Goal: Transaction & Acquisition: Purchase product/service

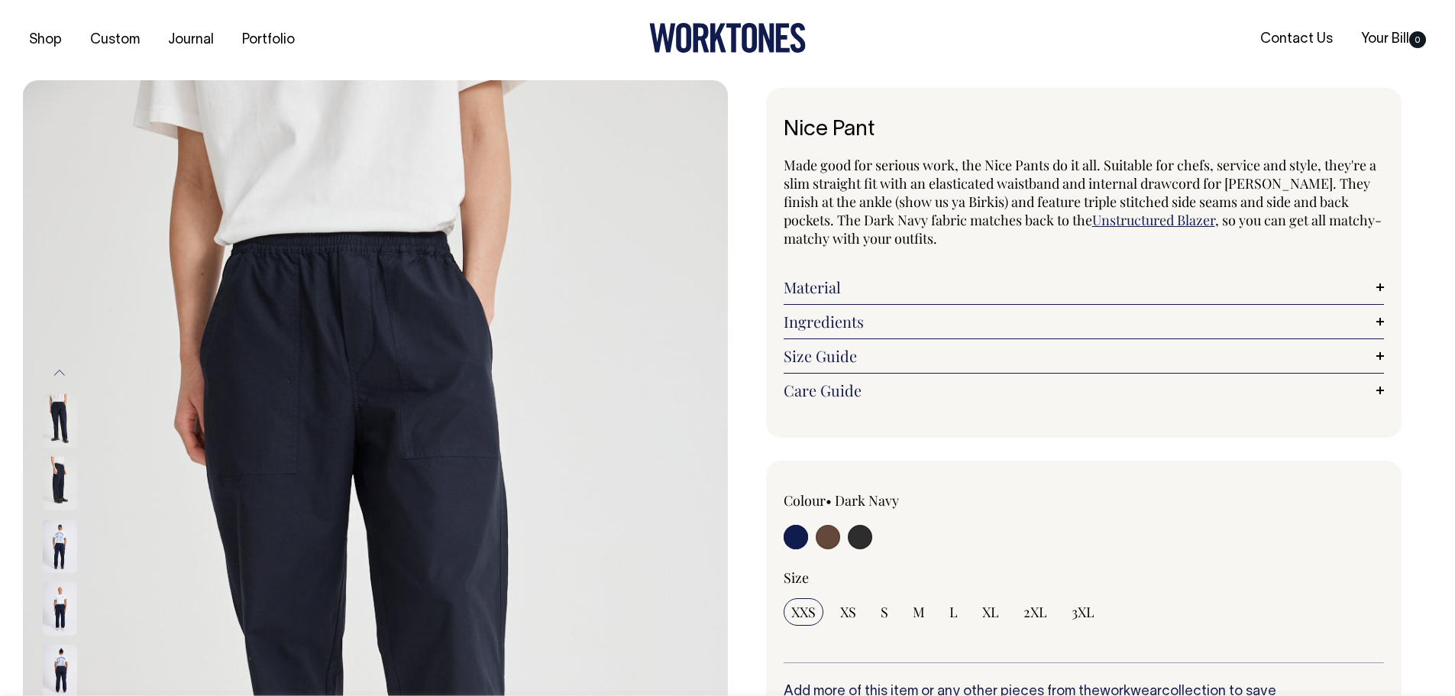
click at [1092, 218] on link "Unstructured Blazer" at bounding box center [1153, 220] width 123 height 18
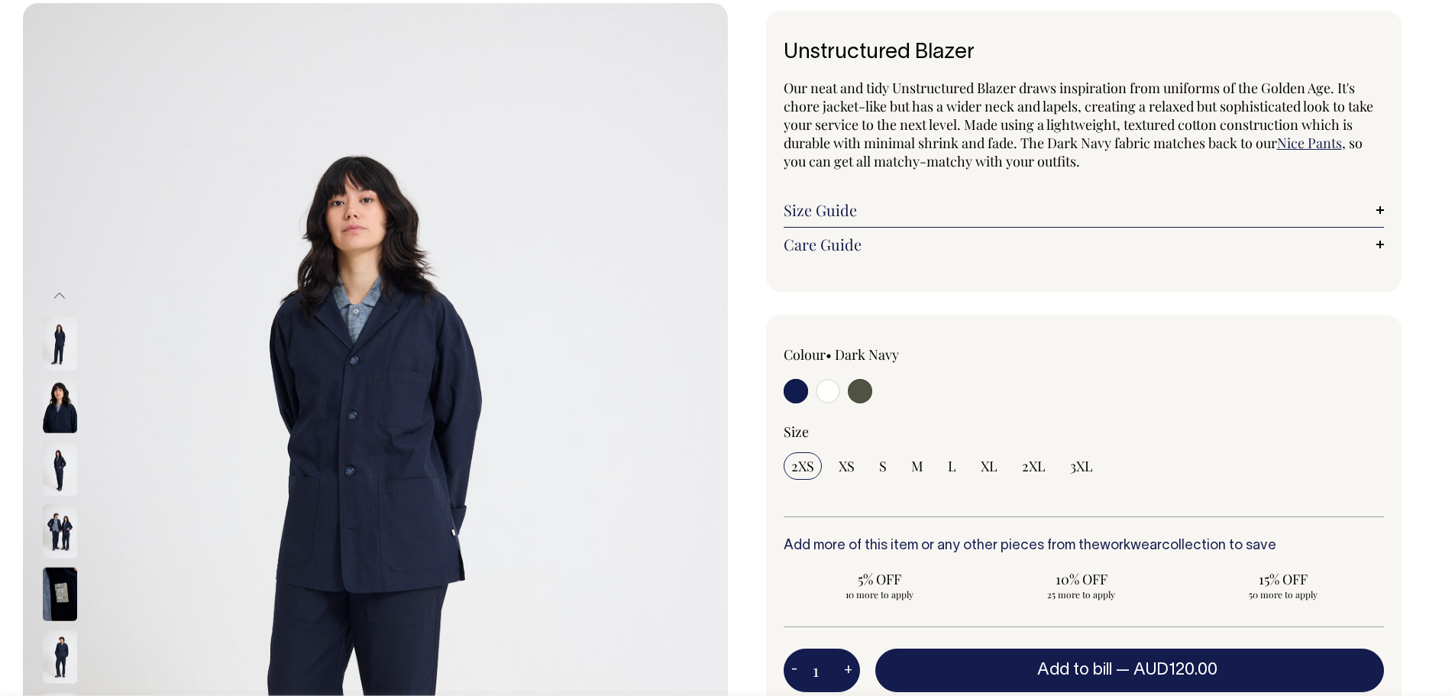
scroll to position [76, 0]
click at [1380, 242] on link "Care Guide" at bounding box center [1084, 245] width 601 height 18
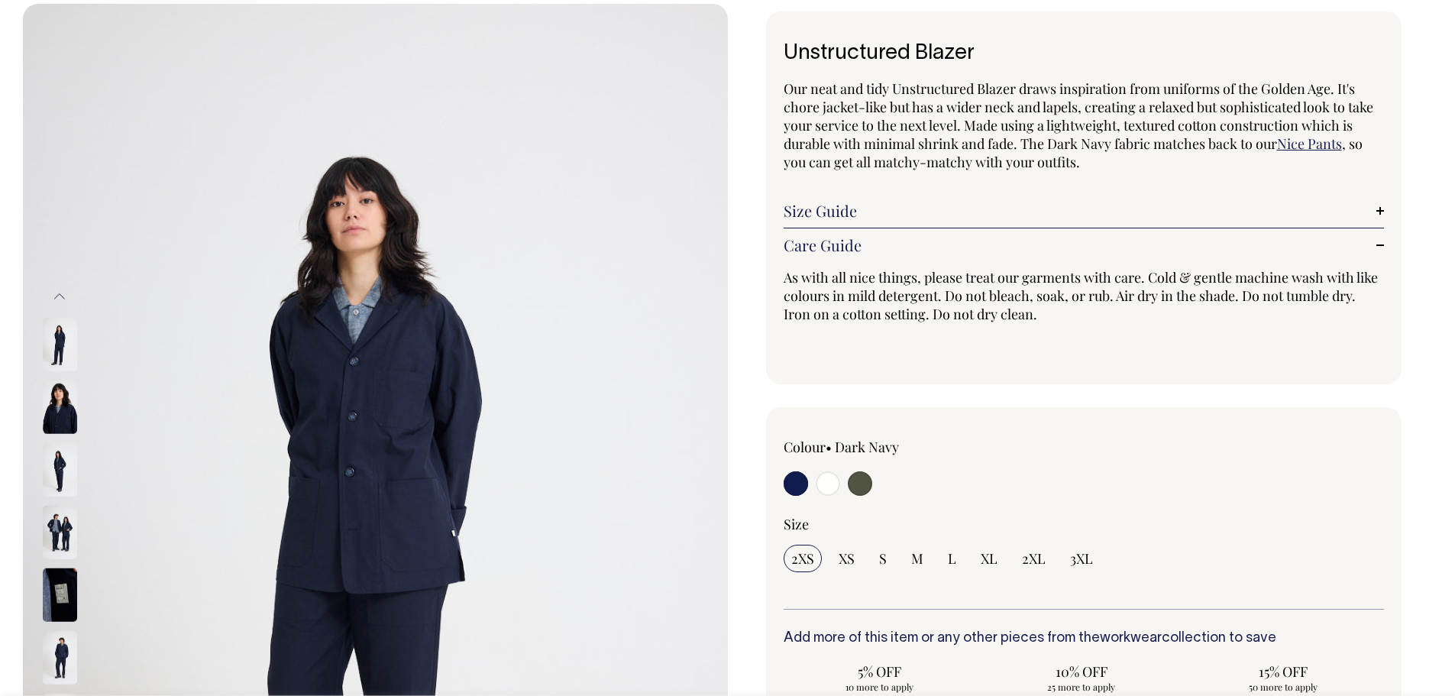
click at [995, 212] on link "Size Guide" at bounding box center [1084, 211] width 601 height 18
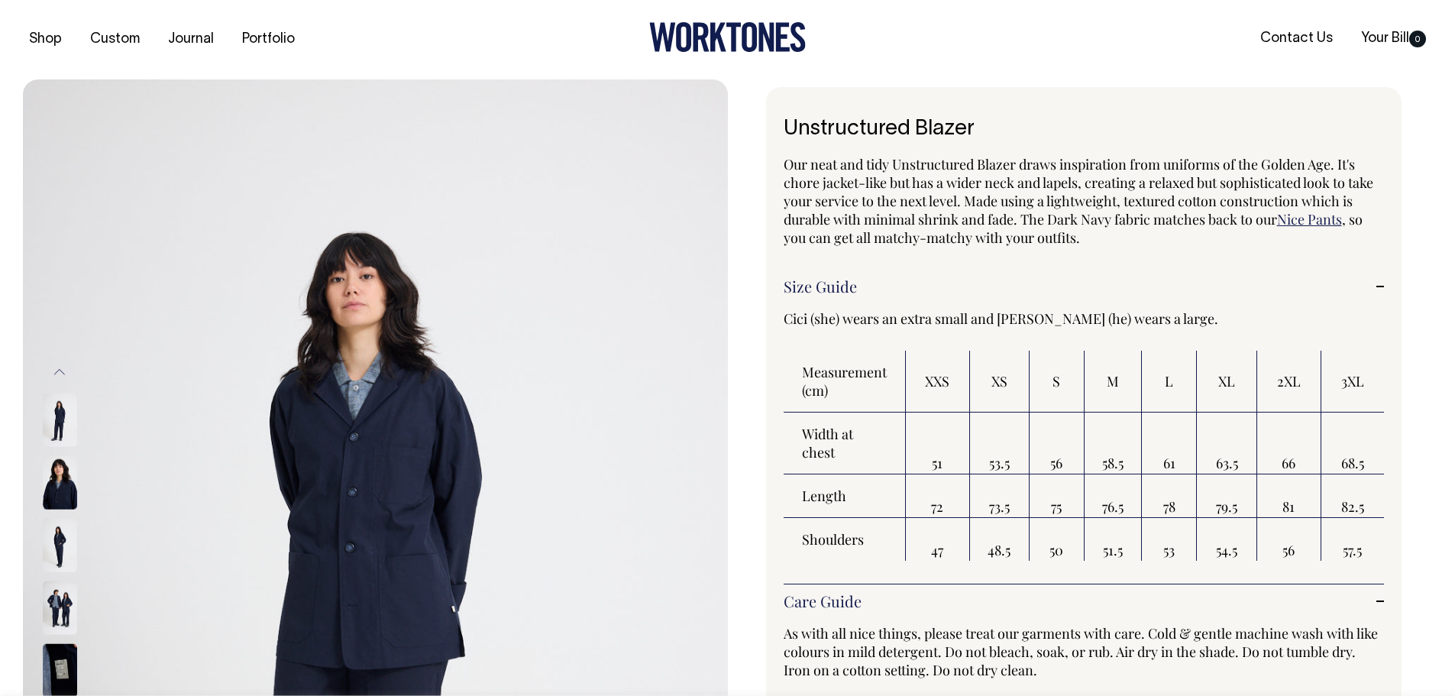
scroll to position [0, 0]
click at [48, 552] on img at bounding box center [60, 545] width 34 height 53
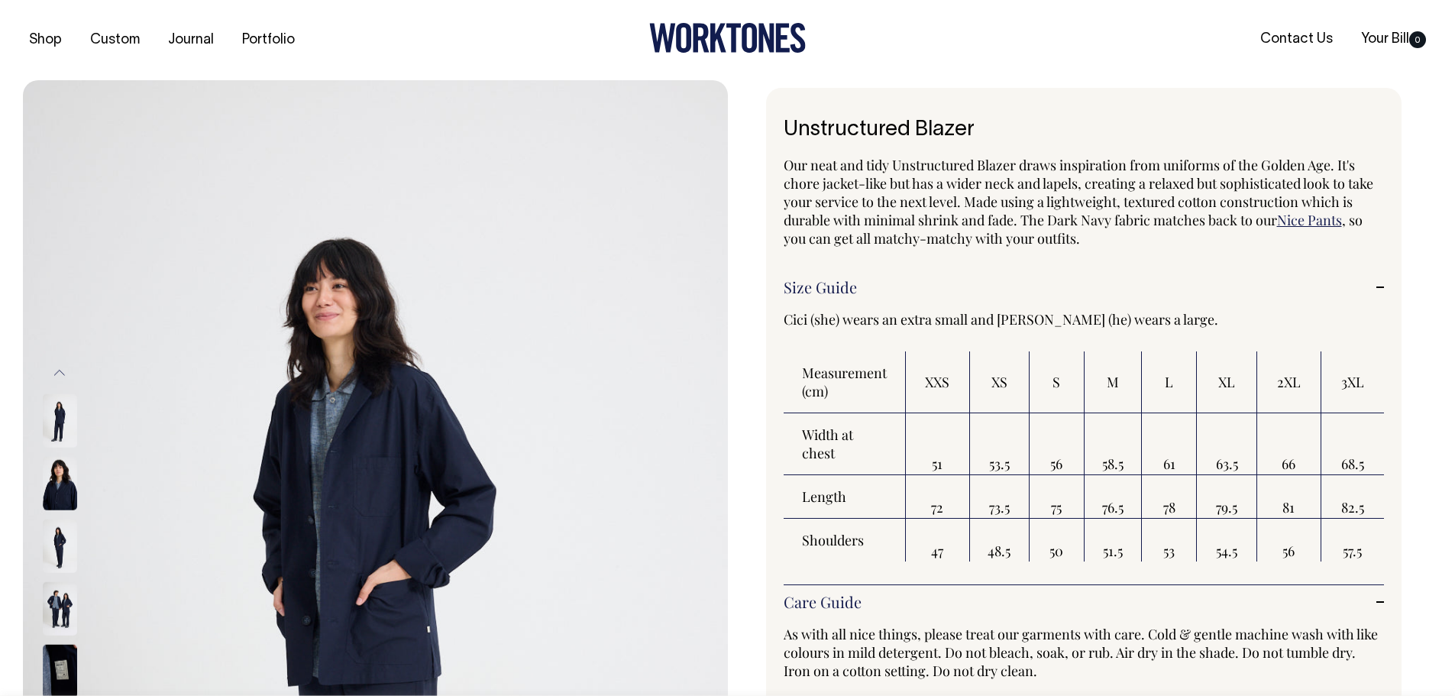
click at [49, 610] on img at bounding box center [60, 608] width 34 height 53
click at [61, 610] on img at bounding box center [60, 608] width 34 height 53
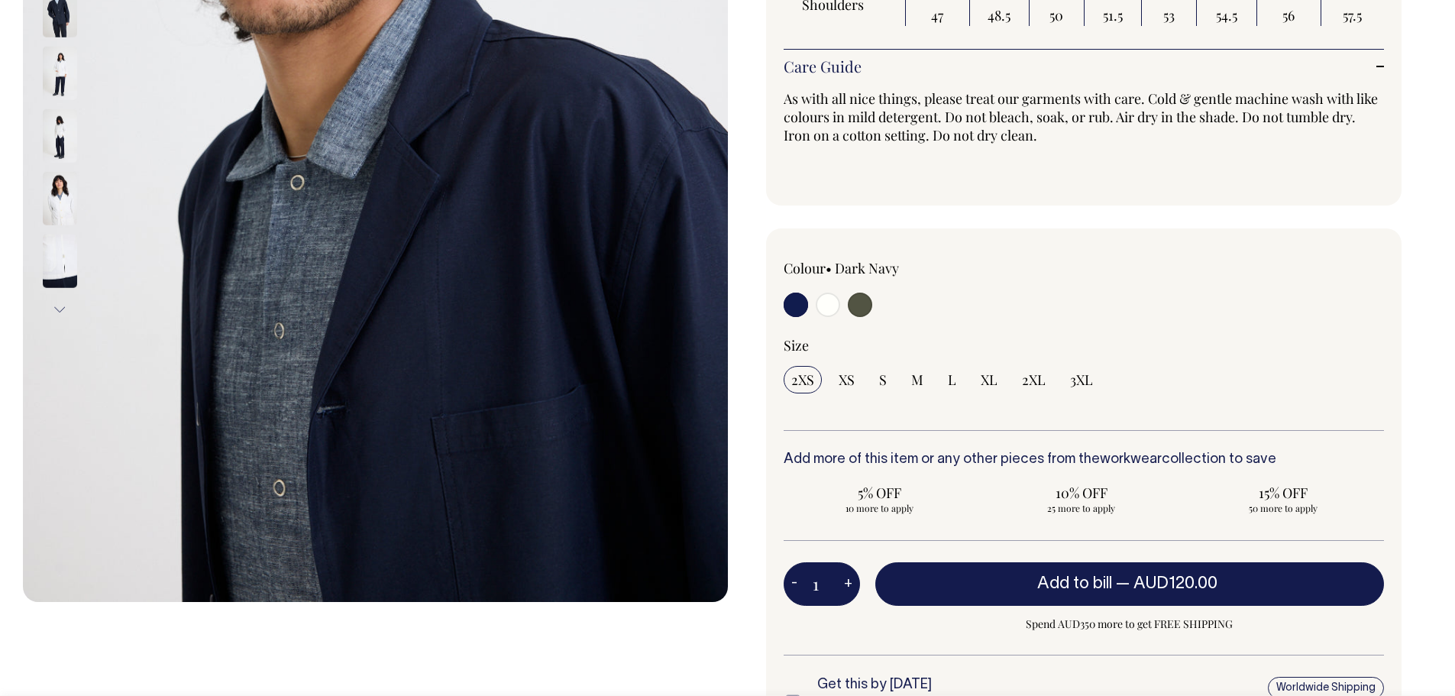
scroll to position [535, 0]
click at [76, 264] on img at bounding box center [60, 261] width 34 height 53
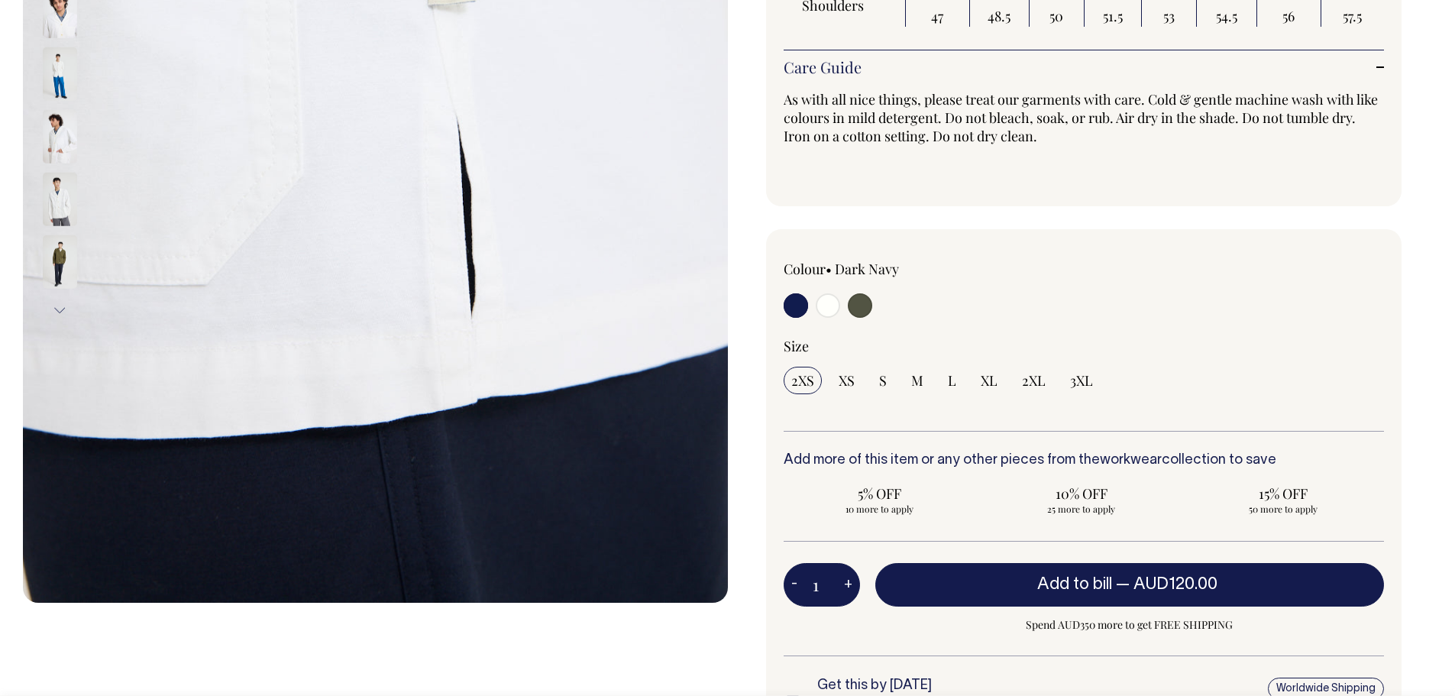
click at [519, 635] on div "Previous Next" at bounding box center [375, 216] width 705 height 1340
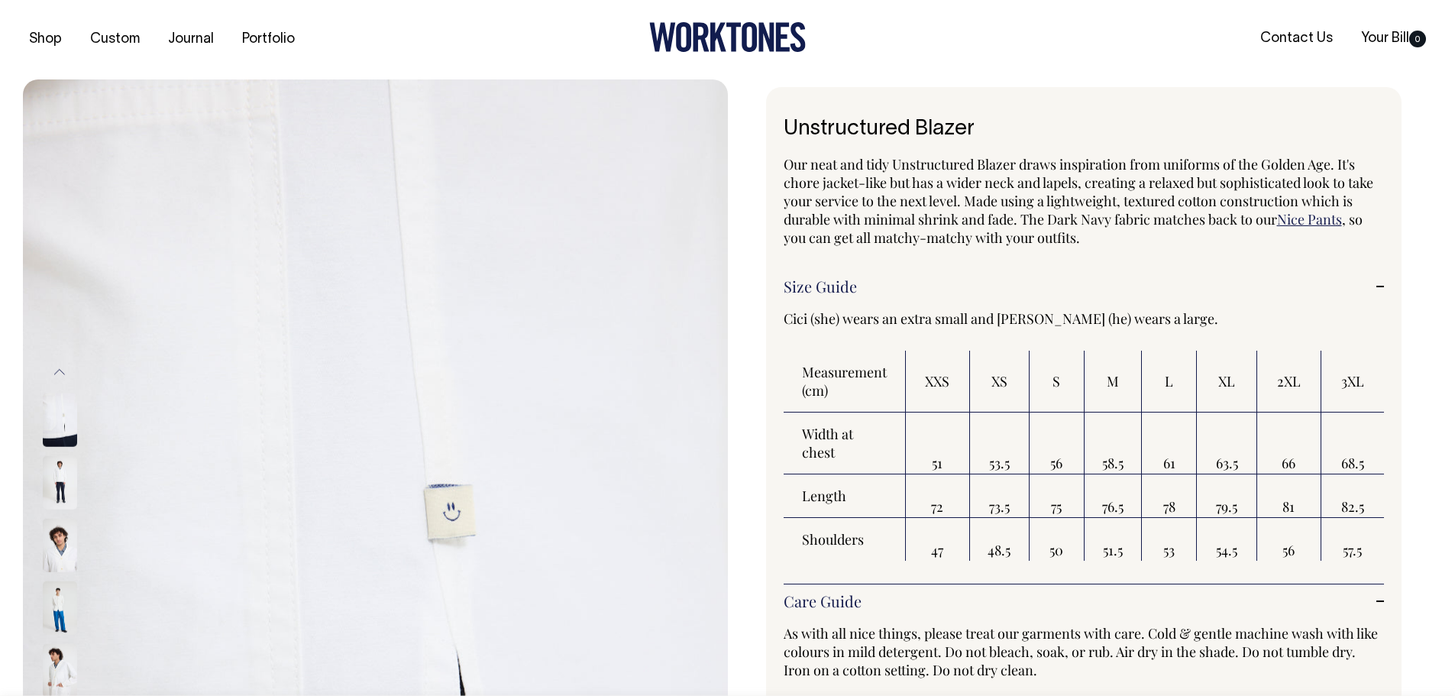
scroll to position [0, 0]
